Goal: Find specific page/section: Find specific page/section

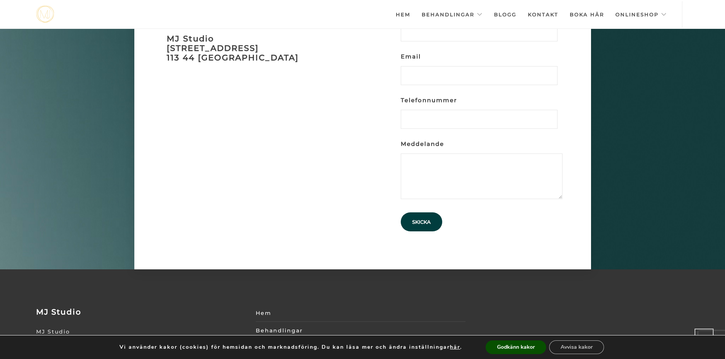
scroll to position [2419, 0]
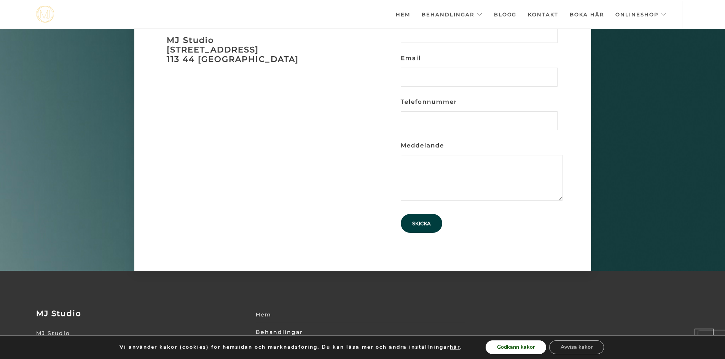
click at [515, 346] on button "Godkänn kakor" at bounding box center [515, 348] width 60 height 14
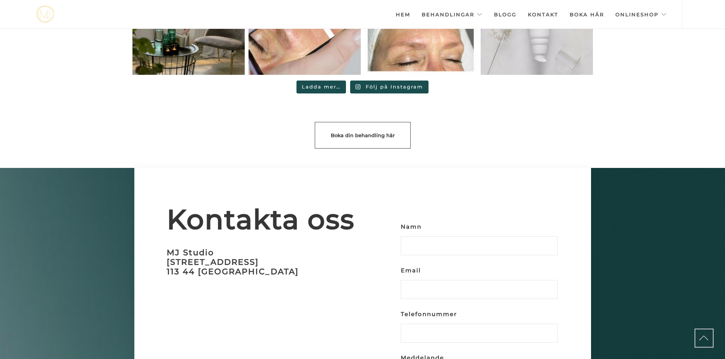
scroll to position [2206, 0]
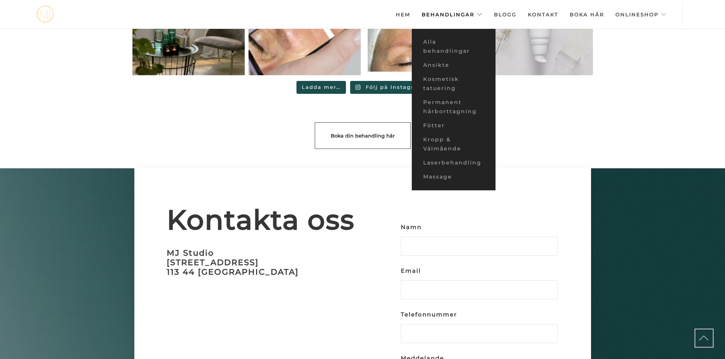
click at [433, 16] on link "Behandlingar" at bounding box center [451, 14] width 61 height 27
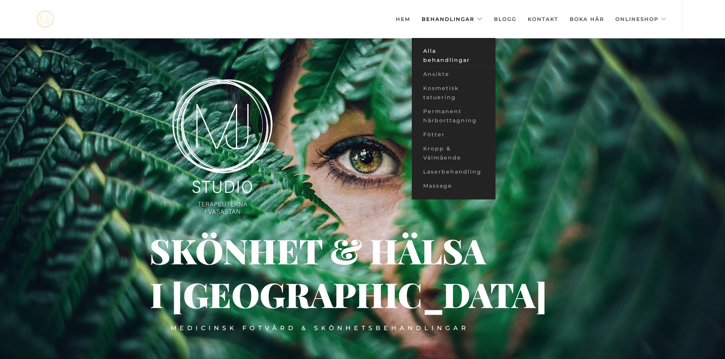
click at [440, 53] on link "Alla behandlingar" at bounding box center [454, 55] width 84 height 23
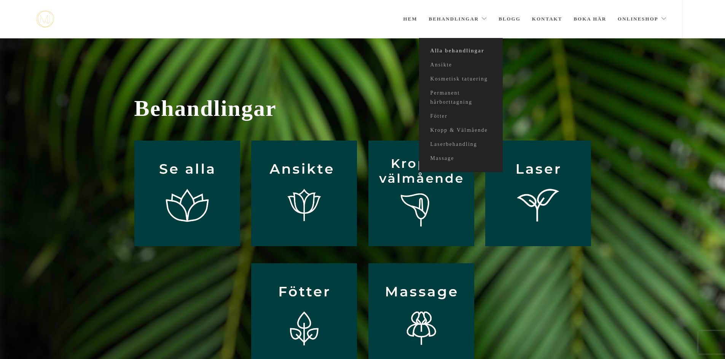
click at [449, 18] on link "Behandlingar" at bounding box center [458, 19] width 59 height 38
click at [449, 97] on link "Permanent hårborttagning" at bounding box center [461, 97] width 84 height 23
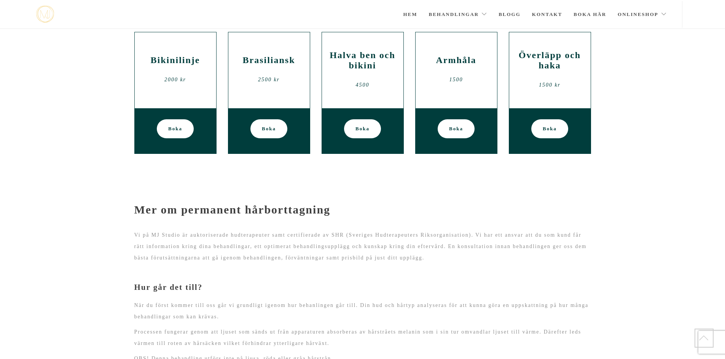
scroll to position [265, 0]
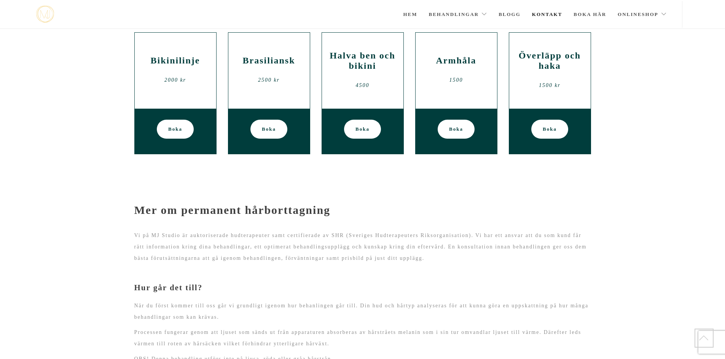
click at [544, 11] on link "Kontakt" at bounding box center [547, 14] width 30 height 27
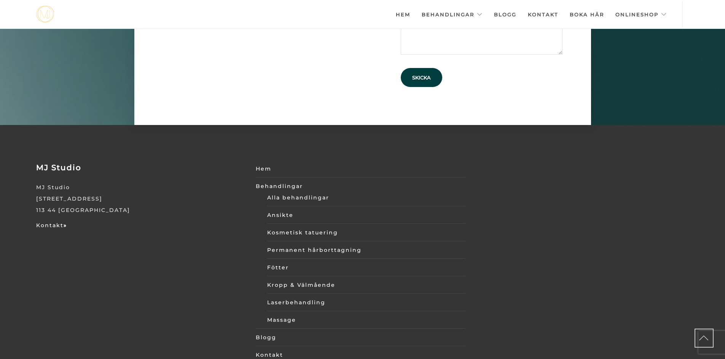
scroll to position [2564, 0]
click at [64, 222] on strong "»" at bounding box center [65, 225] width 3 height 7
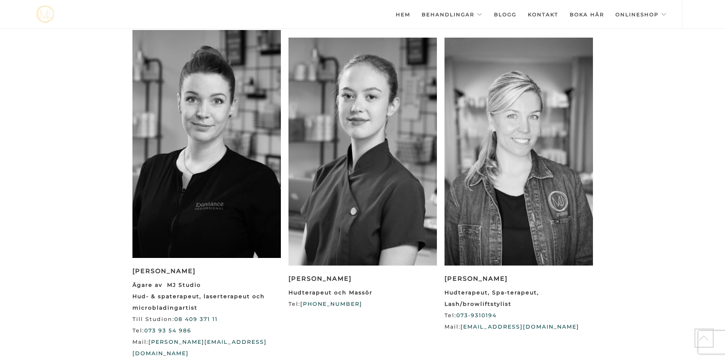
scroll to position [840, 0]
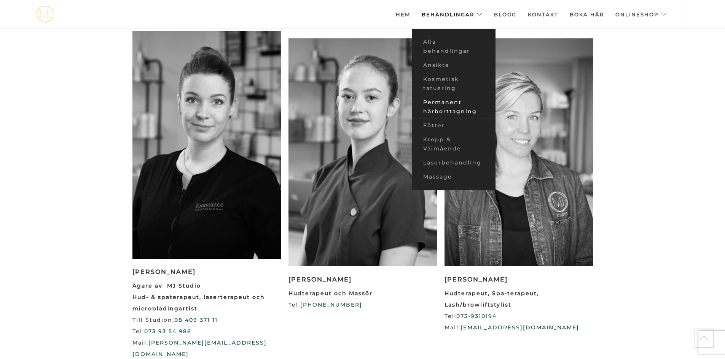
click at [459, 104] on link "Permanent hårborttagning" at bounding box center [454, 106] width 84 height 23
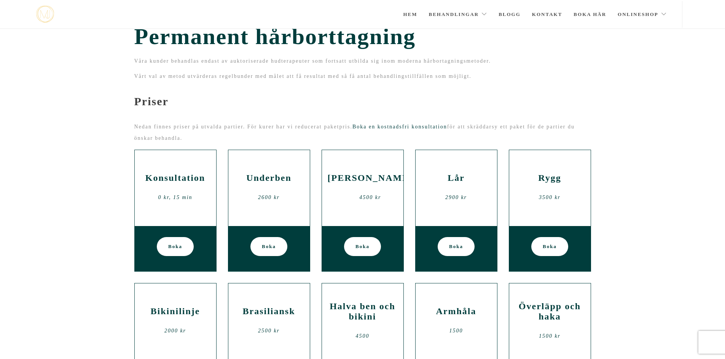
scroll to position [12, 0]
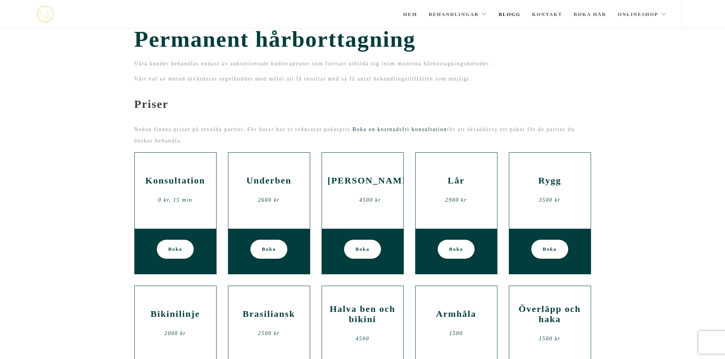
click at [506, 17] on link "Blogg" at bounding box center [509, 14] width 22 height 27
